Goal: Information Seeking & Learning: Check status

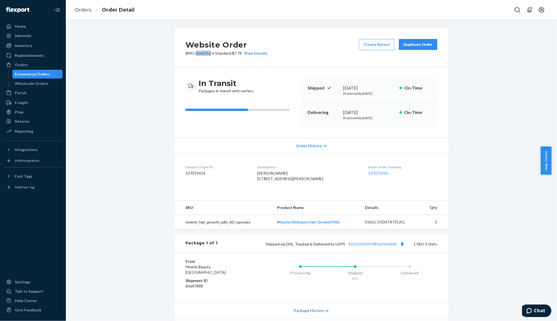
click at [29, 74] on div "Ecommerce Orders" at bounding box center [32, 73] width 35 height 5
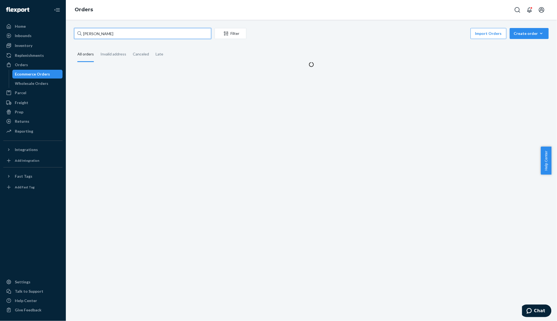
click at [95, 28] on input "[PERSON_NAME]" at bounding box center [142, 33] width 137 height 11
click at [94, 28] on input "[PERSON_NAME]" at bounding box center [142, 33] width 137 height 11
paste input "[PERSON_NAME]"
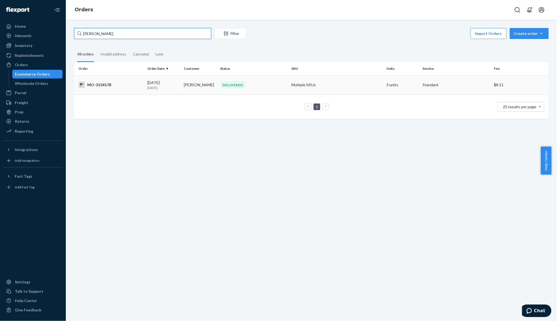
type input "[PERSON_NAME]"
click at [143, 86] on td "MO-3154178" at bounding box center [109, 84] width 71 height 19
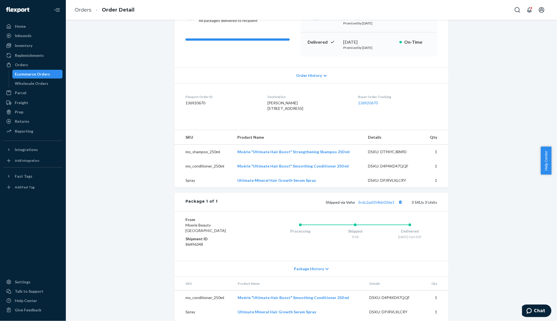
scroll to position [73, 0]
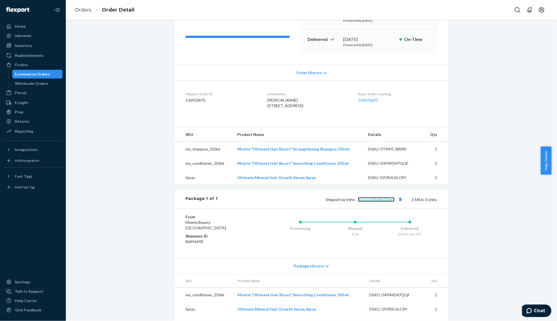
click at [375, 202] on link "3c6c2ad354bb036e1" at bounding box center [376, 199] width 36 height 5
click at [22, 120] on div "Returns" at bounding box center [22, 120] width 15 height 5
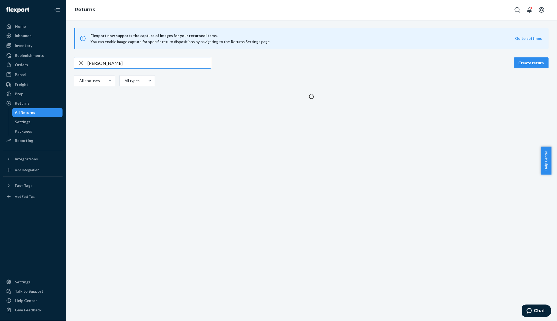
click at [96, 63] on input "[PERSON_NAME]" at bounding box center [148, 62] width 123 height 11
click at [95, 64] on input "[PERSON_NAME]" at bounding box center [148, 62] width 123 height 11
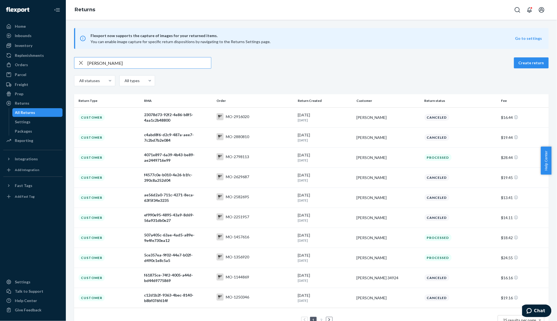
type input "[PERSON_NAME]"
click at [297, 47] on div "Flexport now supports the capture of images for your returned items. You can en…" at bounding box center [311, 38] width 475 height 21
click at [212, 160] on td "4071e897-6a39-4b43-be89-ae2449716e99" at bounding box center [178, 157] width 72 height 20
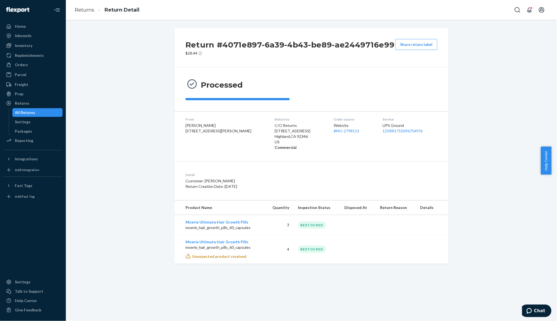
click at [380, 306] on div "Return #4071e897-6a39-4b43-be89-ae2449716e99 $28.44 Share return label Processe…" at bounding box center [311, 170] width 491 height 301
drag, startPoint x: 393, startPoint y: 270, endPoint x: 372, endPoint y: 288, distance: 27.4
click at [393, 270] on div "Return #4071e897-6a39-4b43-be89-ae2449716e99 $28.44 Share return label Processe…" at bounding box center [311, 170] width 491 height 301
click at [108, 110] on div "Return #4071e897-6a39-4b43-be89-ae2449716e99 $28.44 Share return label Processe…" at bounding box center [311, 145] width 483 height 235
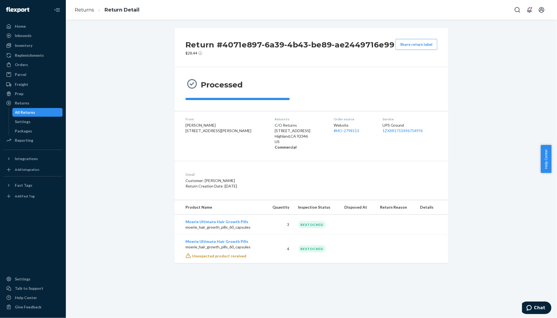
click at [29, 110] on div "All Returns" at bounding box center [25, 112] width 20 height 5
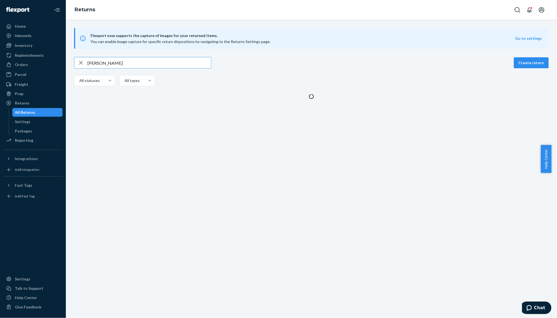
click at [100, 63] on input "[PERSON_NAME]" at bounding box center [148, 62] width 123 height 11
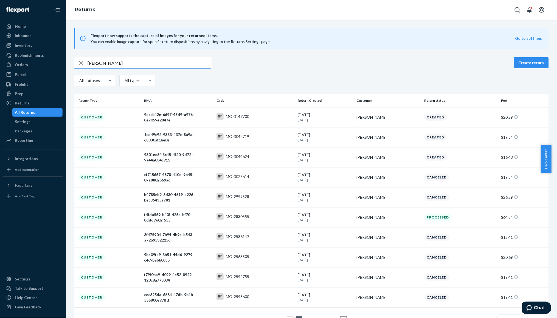
click at [97, 63] on input "[PERSON_NAME]" at bounding box center [148, 62] width 123 height 11
click at [95, 63] on input "[PERSON_NAME]" at bounding box center [148, 62] width 123 height 11
type input "[PERSON_NAME]"
click at [405, 217] on div "[PERSON_NAME]" at bounding box center [388, 217] width 63 height 5
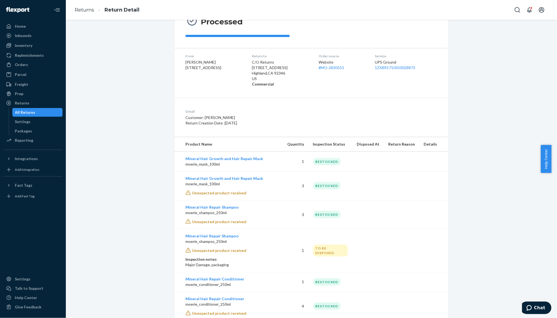
scroll to position [51, 0]
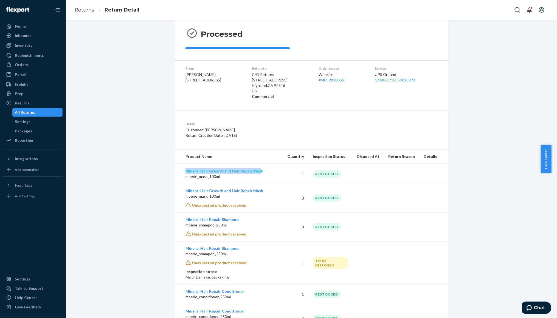
drag, startPoint x: 180, startPoint y: 172, endPoint x: 254, endPoint y: 169, distance: 73.8
click at [254, 169] on td "Mineral Hair Growth and Hair Repair Mask moerie_mask_100ml" at bounding box center [228, 174] width 109 height 20
click at [281, 181] on td "Mineral Hair Growth and Hair Repair Mask moerie_mask_100ml" at bounding box center [228, 174] width 109 height 20
drag, startPoint x: 265, startPoint y: 172, endPoint x: 227, endPoint y: 172, distance: 37.9
click at [227, 172] on td "Mineral Hair Growth and Hair Repair Mask moerie_mask_100ml" at bounding box center [228, 174] width 109 height 20
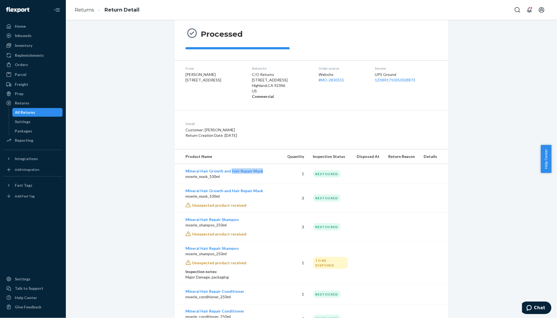
copy link "Hair Repair Mask"
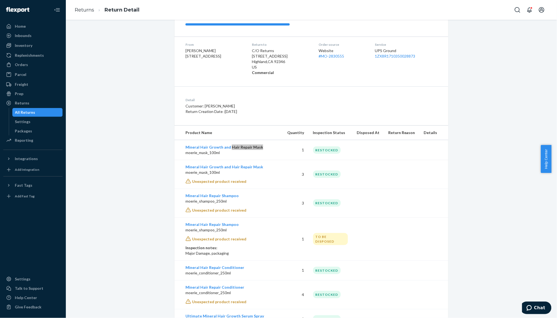
scroll to position [87, 0]
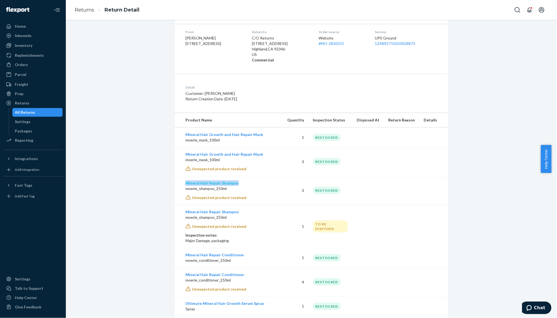
drag, startPoint x: 241, startPoint y: 184, endPoint x: 184, endPoint y: 183, distance: 57.1
click at [184, 183] on td "Mineral Hair Repair Shampoo moerie_shampoo_250ml Unexpected product received" at bounding box center [228, 190] width 109 height 29
copy link "Mineral Hair Repair Shampoo"
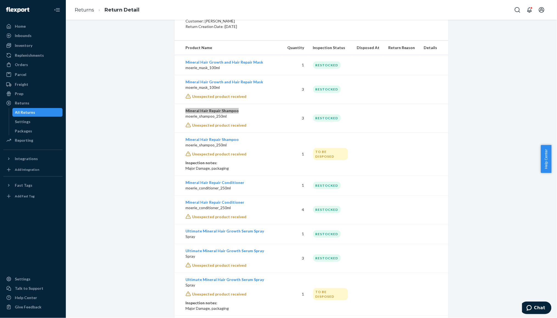
scroll to position [160, 0]
drag, startPoint x: 252, startPoint y: 183, endPoint x: 184, endPoint y: 184, distance: 67.8
click at [184, 184] on td "Mineral Hair Repair Conditioner moerie_conditioner_250ml" at bounding box center [228, 185] width 109 height 20
copy link "Mineral Hair Repair Conditioner"
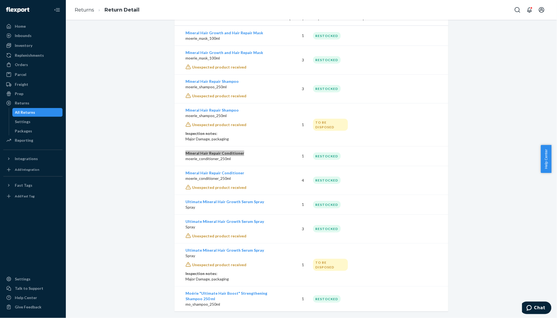
scroll to position [197, 0]
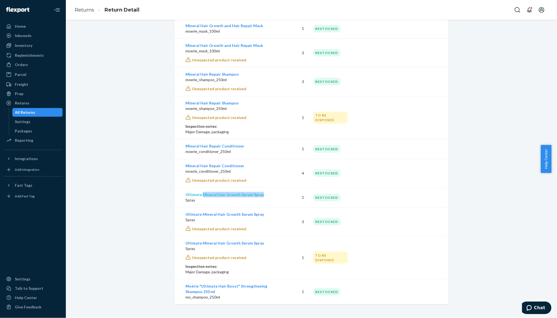
drag, startPoint x: 269, startPoint y: 196, endPoint x: 200, endPoint y: 195, distance: 69.1
click at [200, 195] on td "Ultimate Mineral Hair Growth Serum Spray Spray" at bounding box center [228, 198] width 109 height 20
copy link "Mineral Hair Growth Serum Spray"
drag, startPoint x: 267, startPoint y: 242, endPoint x: 135, endPoint y: 238, distance: 131.8
click at [190, 244] on td "Ultimate Mineral Hair Growth Serum Spray Spray Unexpected product received Insp…" at bounding box center [228, 257] width 109 height 43
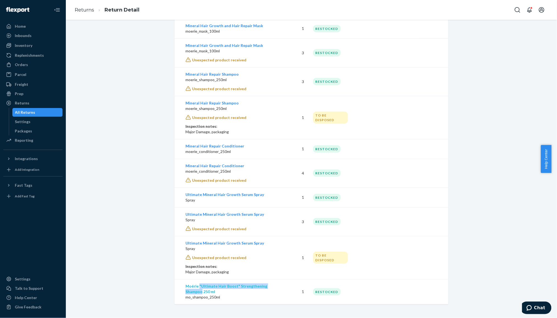
drag, startPoint x: 283, startPoint y: 287, endPoint x: 196, endPoint y: 287, distance: 86.7
click at [196, 287] on td "Moérie "Ultimate Hair Boost" Strengthening Shampoo 250 ml mo_shampoo_250ml" at bounding box center [228, 291] width 109 height 25
copy link ""Ultimate Hair Boost" Strengthening Shampoo"
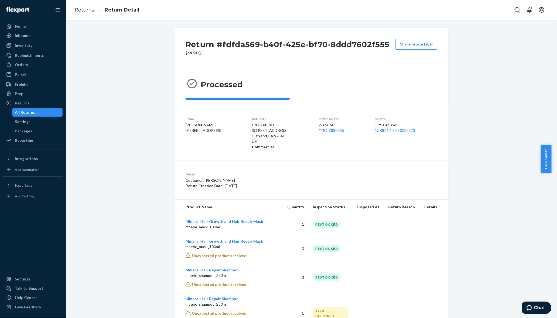
scroll to position [0, 0]
